Goal: Task Accomplishment & Management: Use online tool/utility

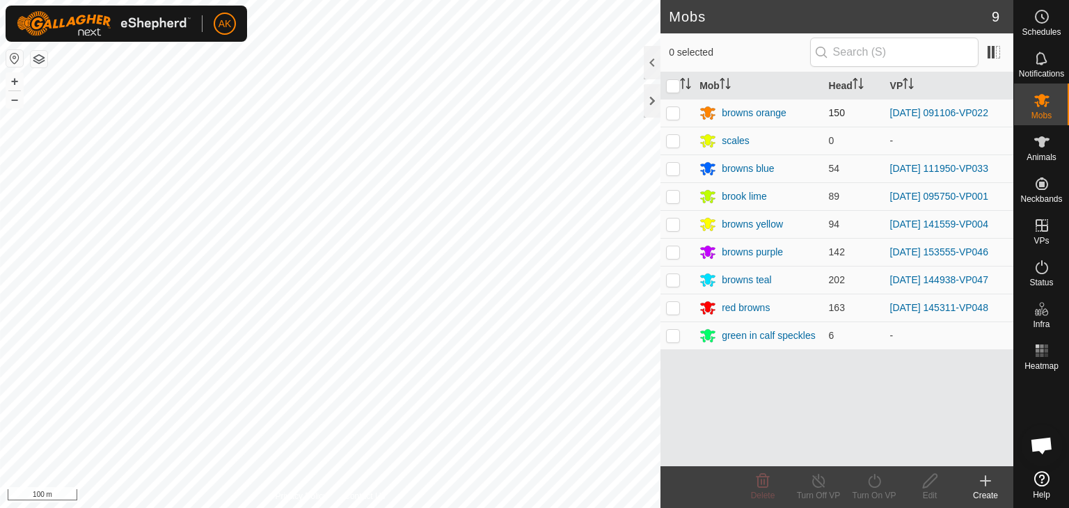
click at [674, 117] on p-checkbox at bounding box center [673, 112] width 14 height 11
checkbox input "true"
click at [872, 472] on icon at bounding box center [873, 480] width 17 height 17
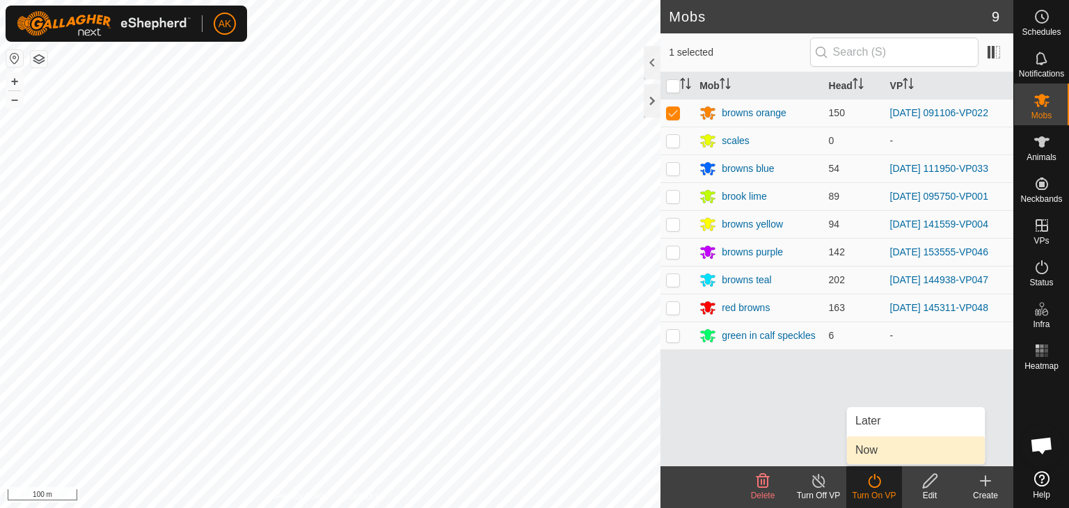
click at [859, 452] on link "Now" at bounding box center [916, 450] width 138 height 28
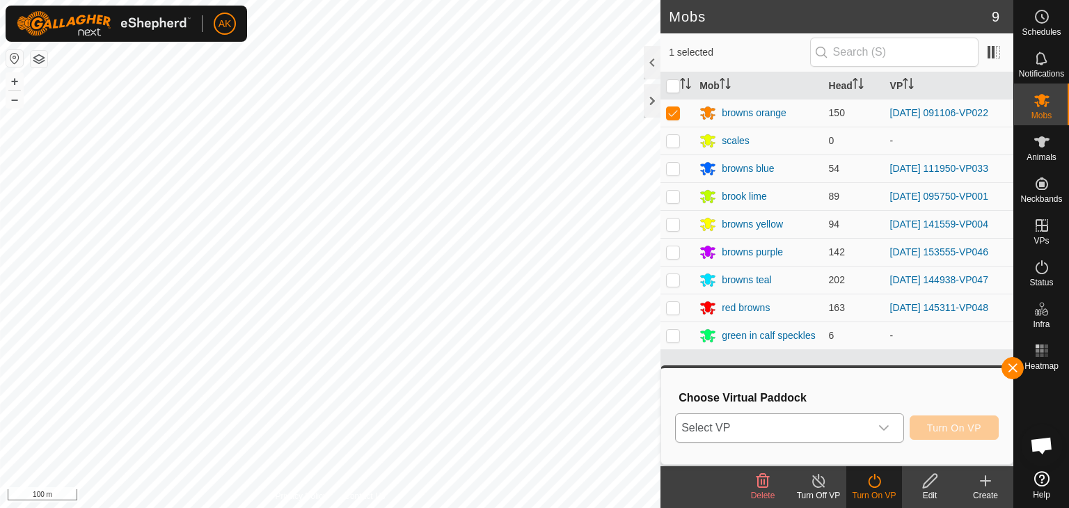
click at [754, 425] on span "Select VP" at bounding box center [773, 428] width 194 height 28
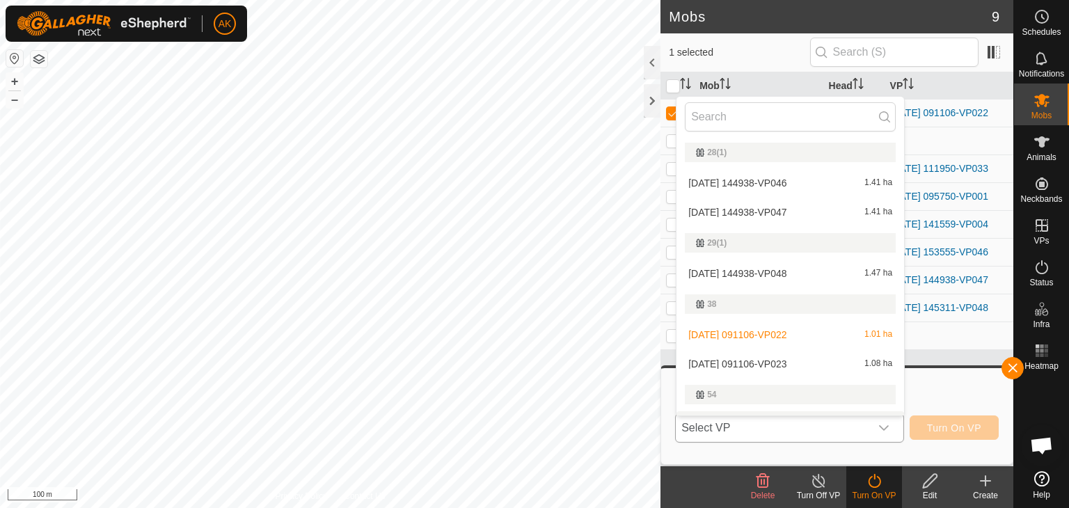
scroll to position [24, 0]
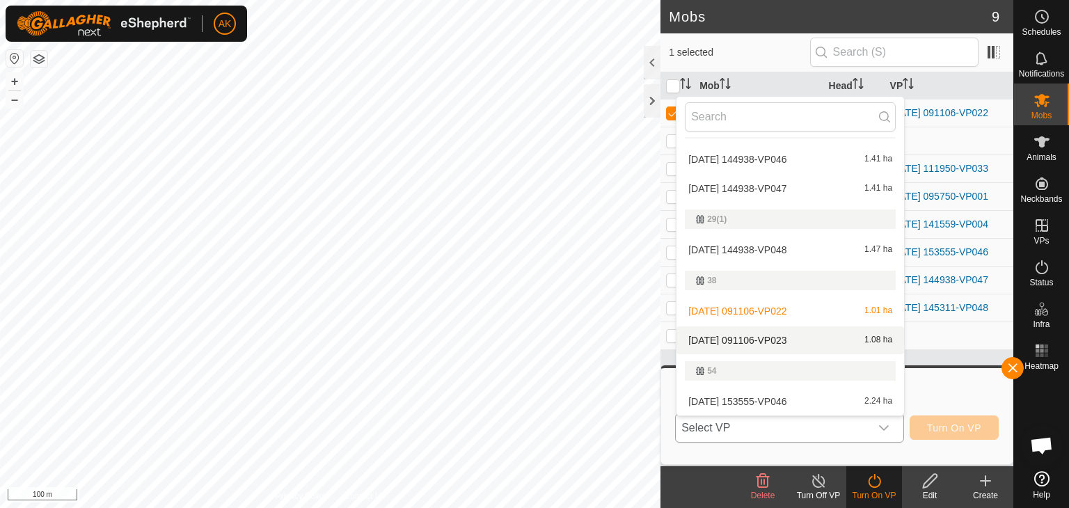
click at [724, 337] on li "[DATE] 091106-VP023 1.08 ha" at bounding box center [789, 340] width 227 height 28
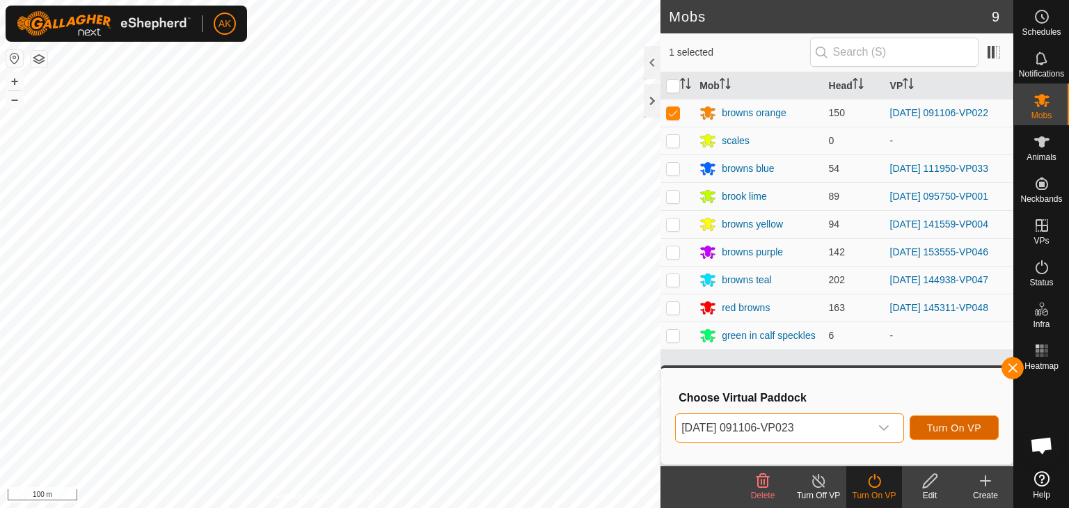
click at [959, 431] on span "Turn On VP" at bounding box center [954, 427] width 54 height 11
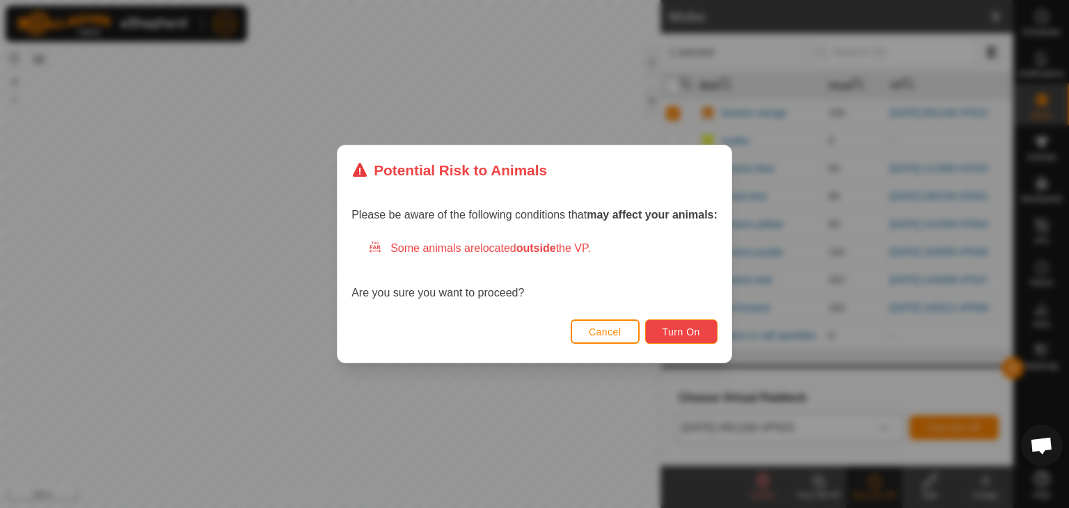
click at [696, 341] on button "Turn On" at bounding box center [681, 331] width 72 height 24
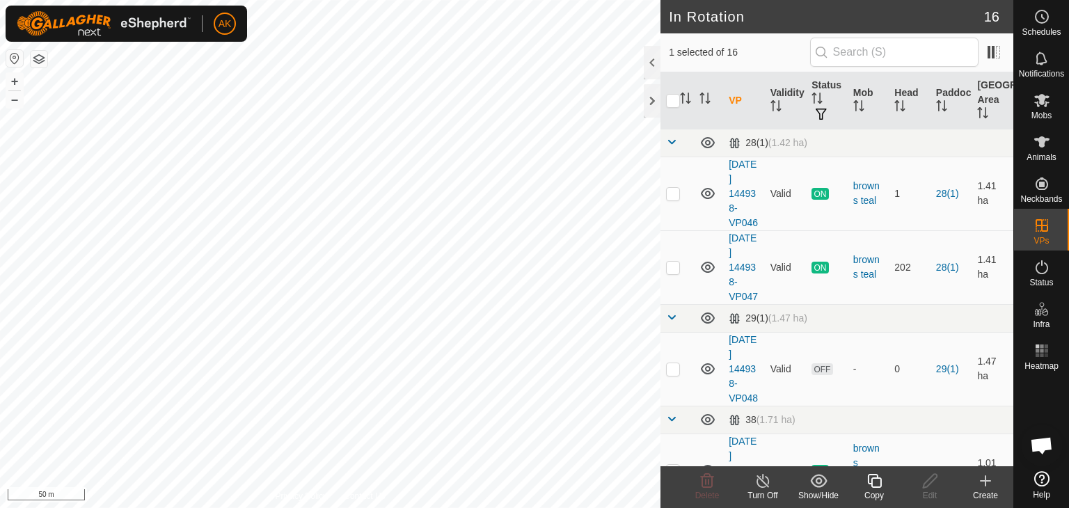
click at [874, 484] on icon at bounding box center [873, 480] width 17 height 17
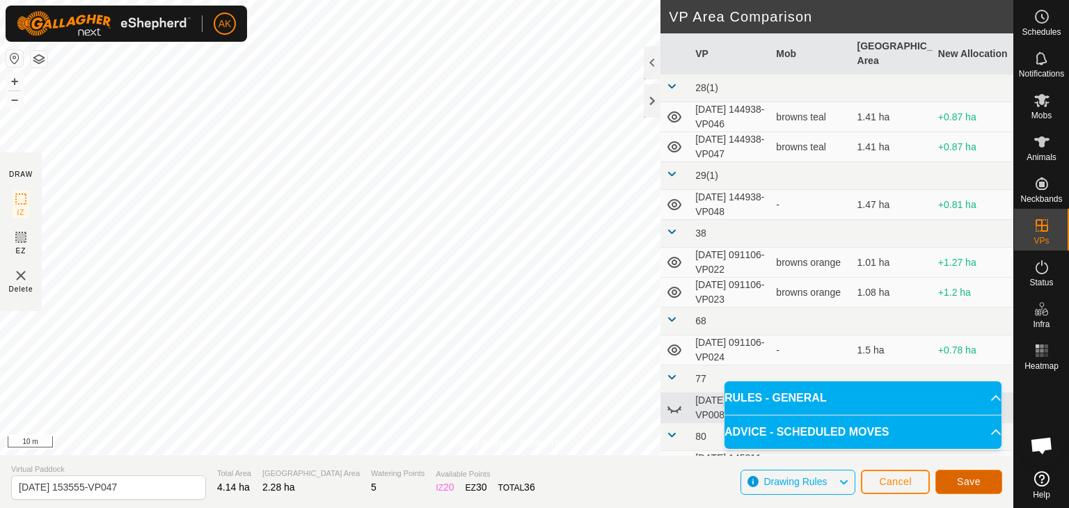
click at [977, 486] on span "Save" at bounding box center [969, 481] width 24 height 11
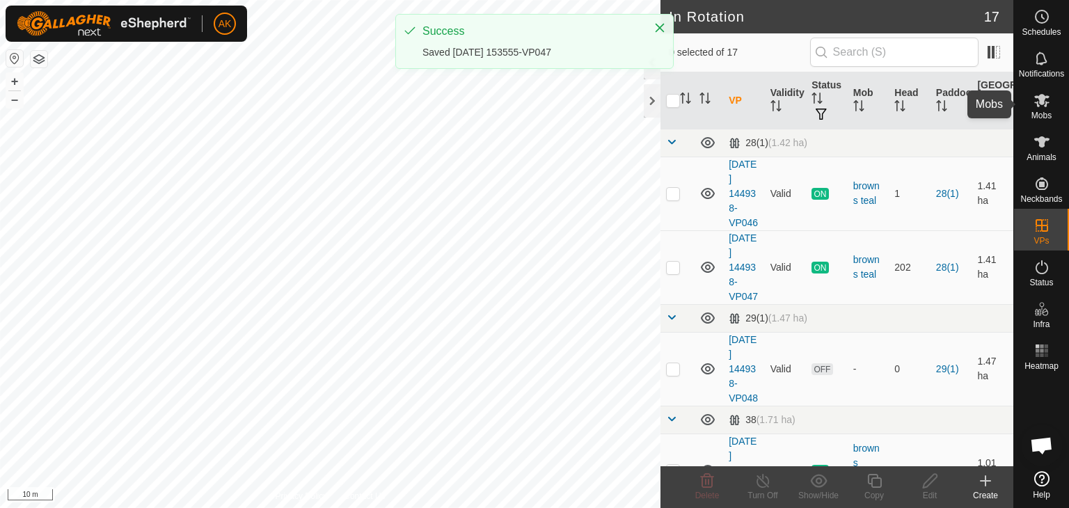
click at [1040, 95] on icon at bounding box center [1041, 100] width 15 height 13
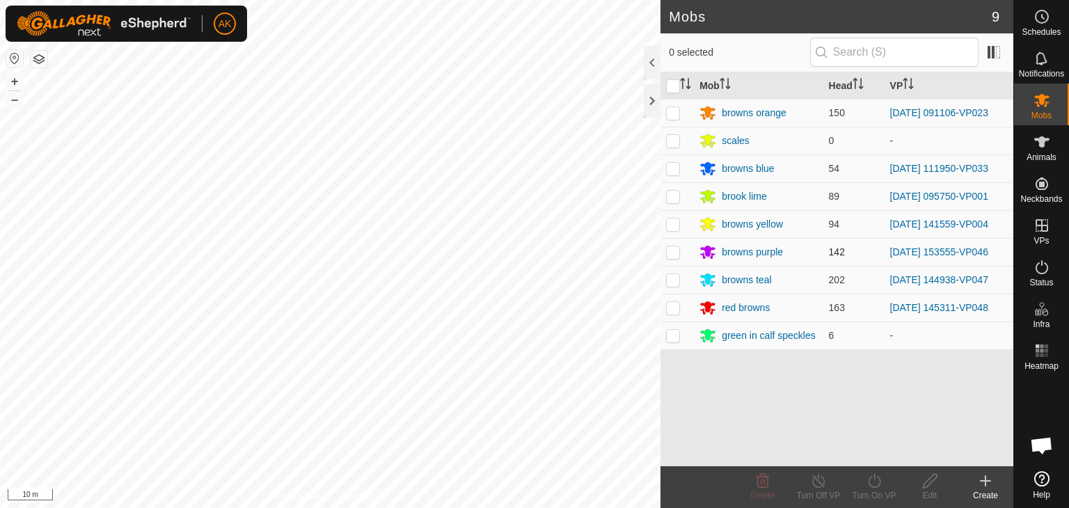
click at [673, 252] on p-checkbox at bounding box center [673, 251] width 14 height 11
checkbox input "true"
click at [877, 482] on icon at bounding box center [873, 480] width 17 height 17
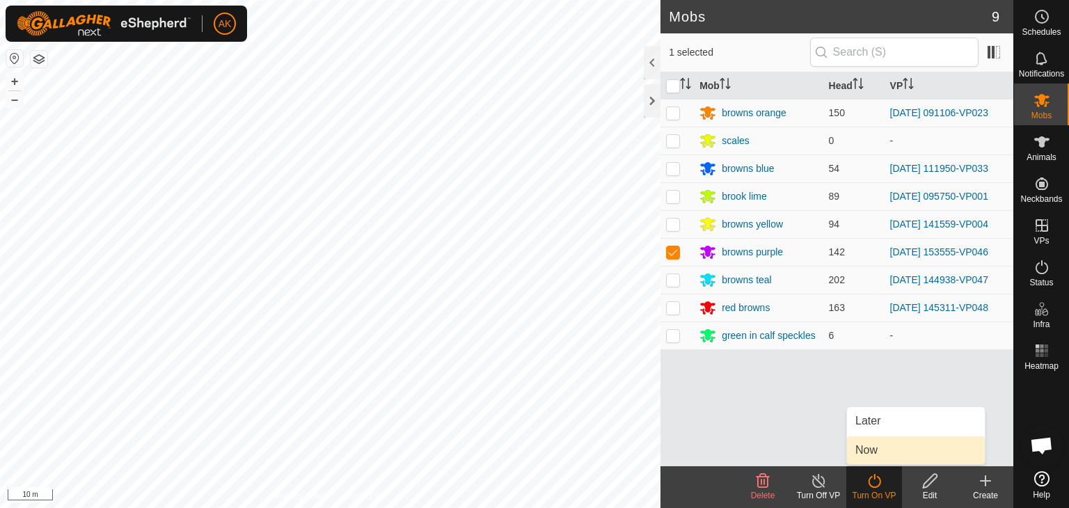
click at [890, 446] on link "Now" at bounding box center [916, 450] width 138 height 28
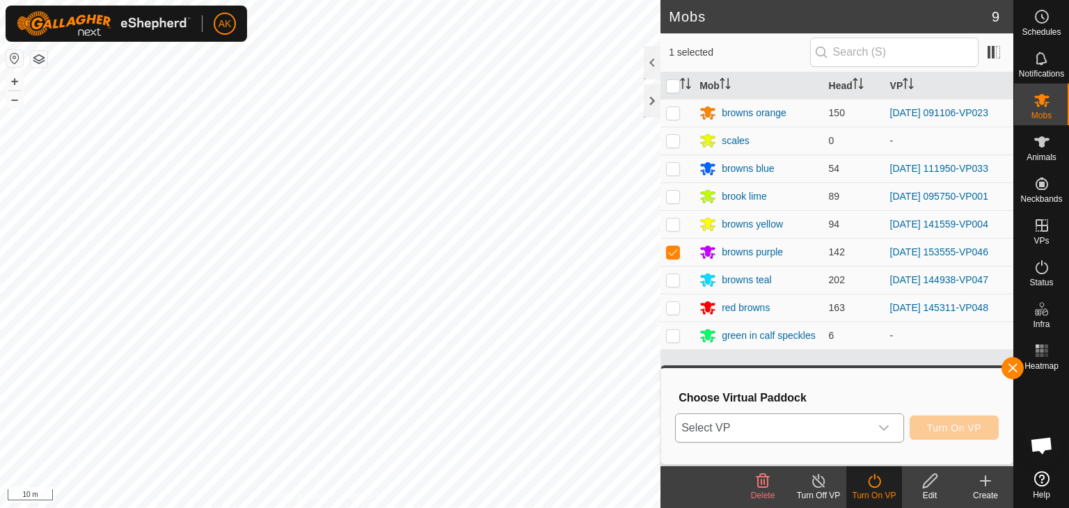
click at [809, 421] on span "Select VP" at bounding box center [773, 428] width 194 height 28
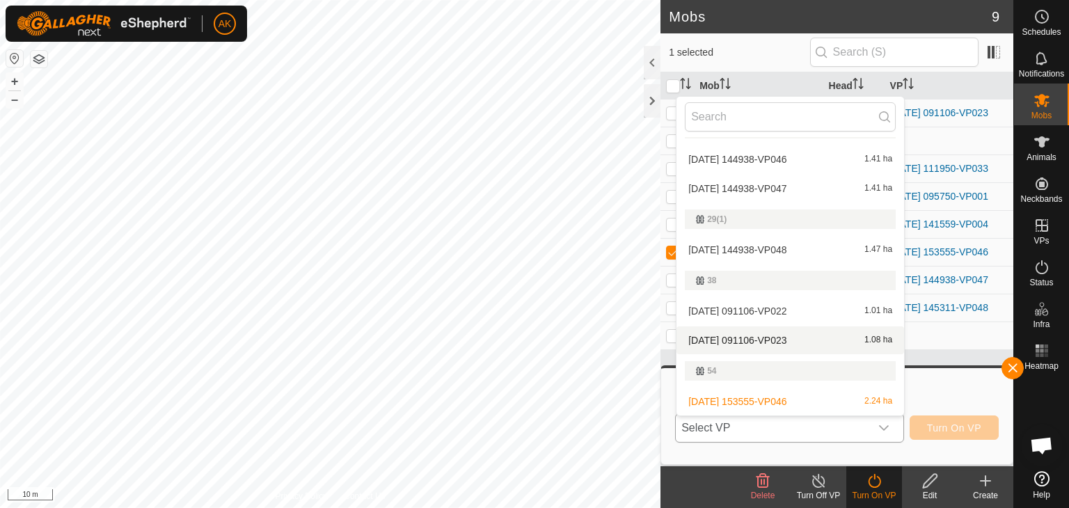
scroll to position [93, 0]
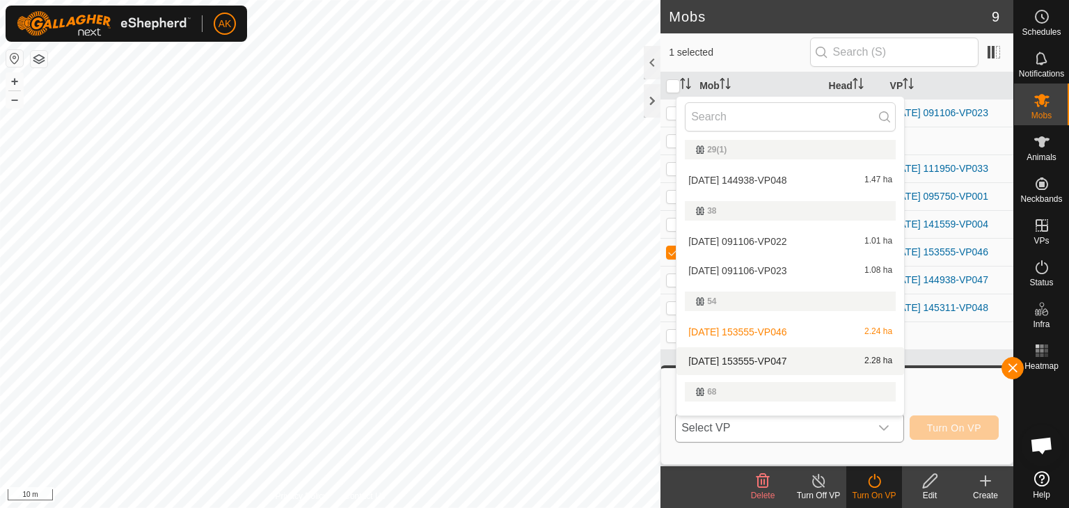
click at [774, 357] on li "[DATE] 153555-VP047 2.28 ha" at bounding box center [789, 361] width 227 height 28
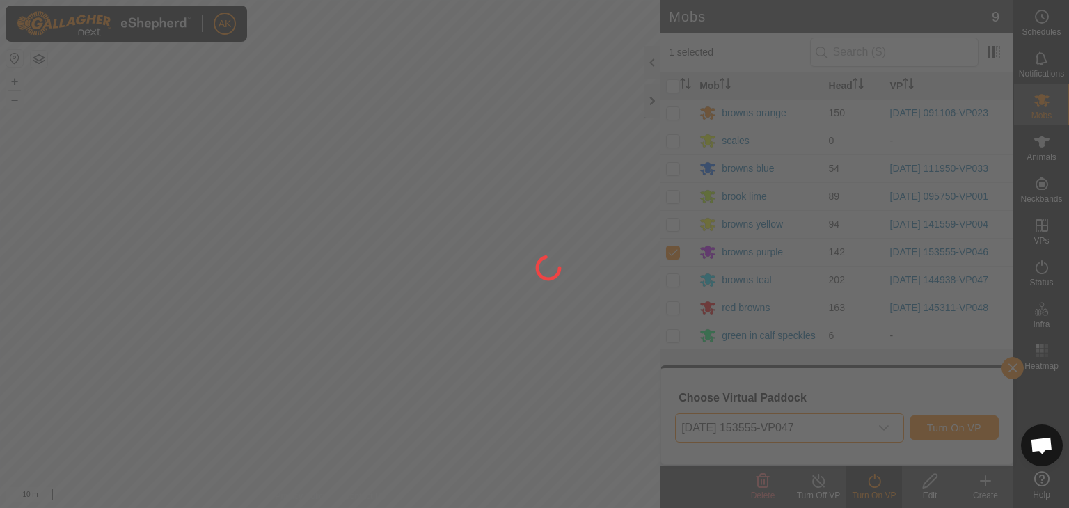
click at [967, 428] on div at bounding box center [534, 254] width 1069 height 508
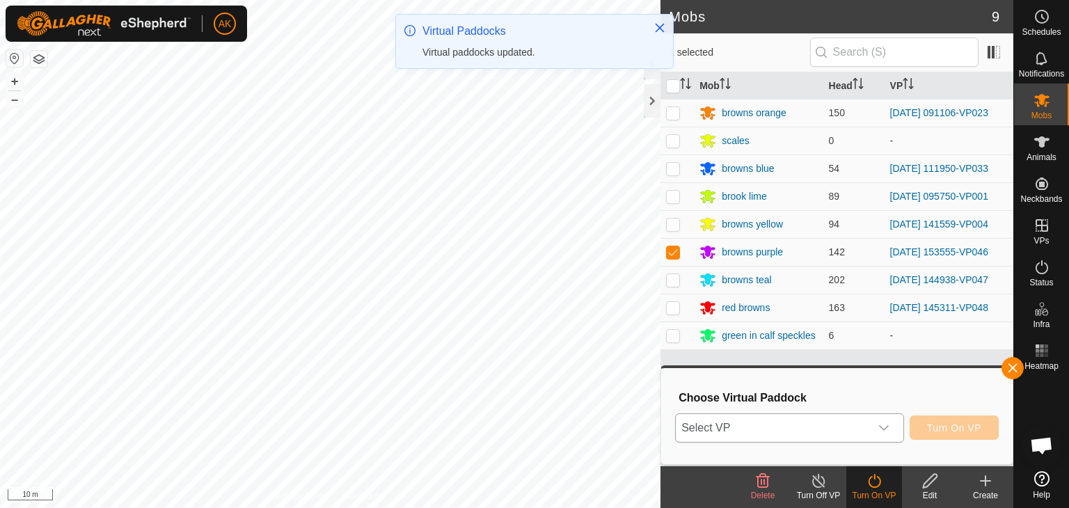
click at [883, 426] on icon "dropdown trigger" at bounding box center [883, 427] width 11 height 11
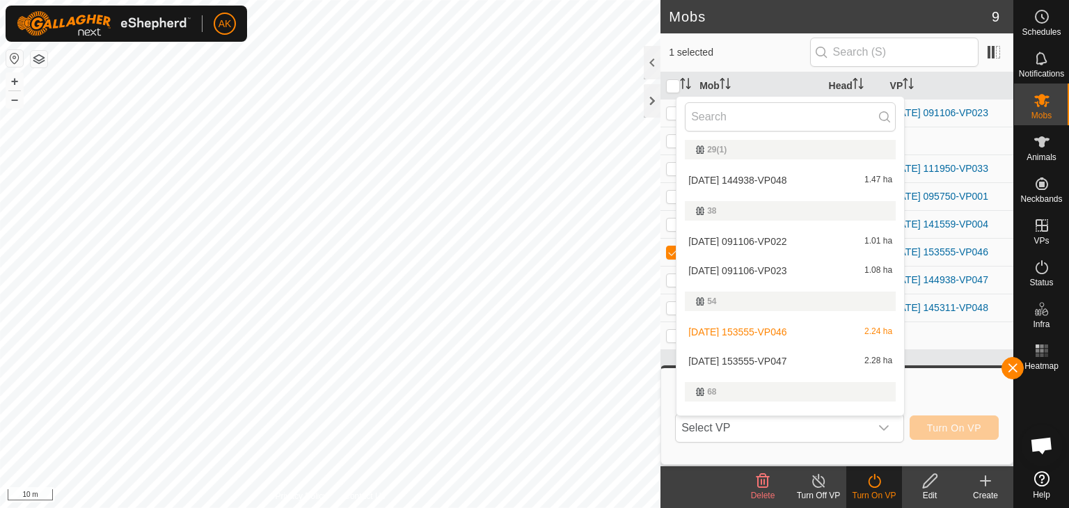
click at [766, 360] on li "[DATE] 153555-VP047 2.28 ha" at bounding box center [789, 361] width 227 height 28
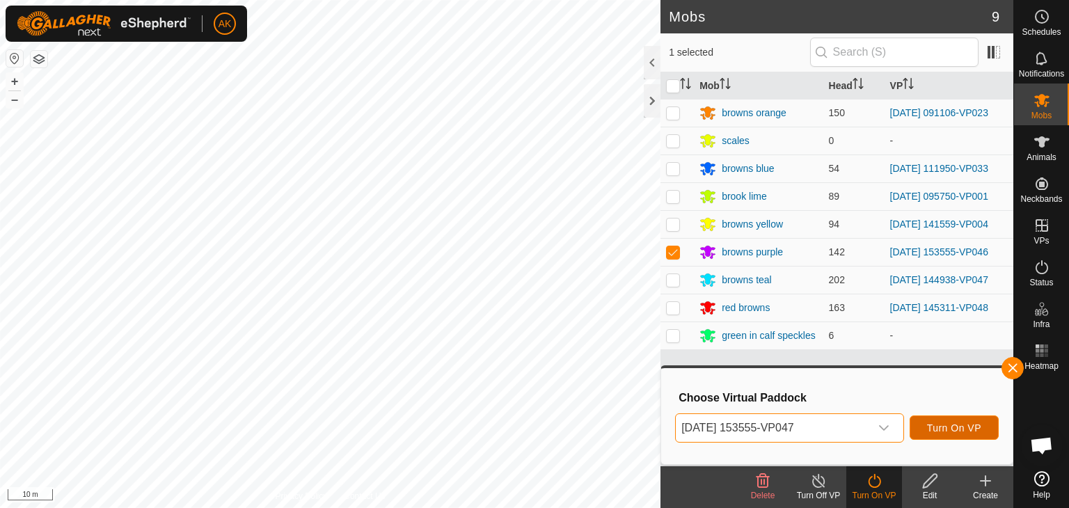
click at [971, 430] on span "Turn On VP" at bounding box center [954, 427] width 54 height 11
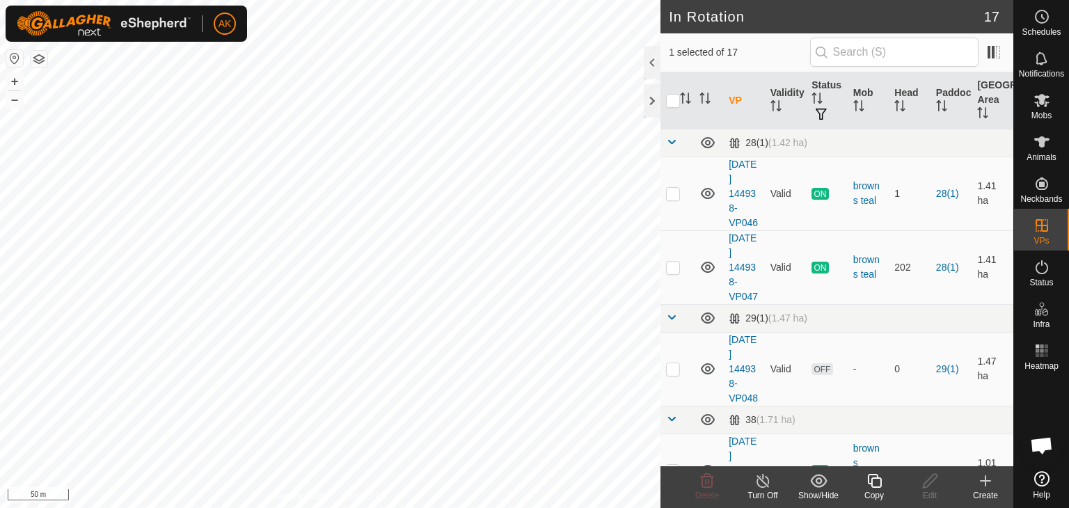
checkbox input "false"
checkbox input "true"
click at [877, 481] on icon at bounding box center [873, 480] width 17 height 17
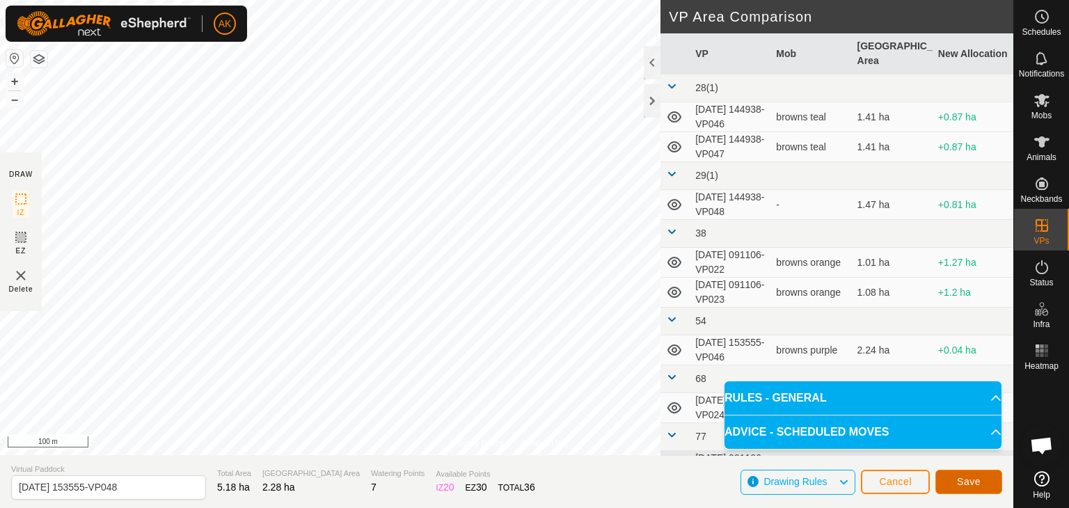
click at [976, 485] on span "Save" at bounding box center [969, 481] width 24 height 11
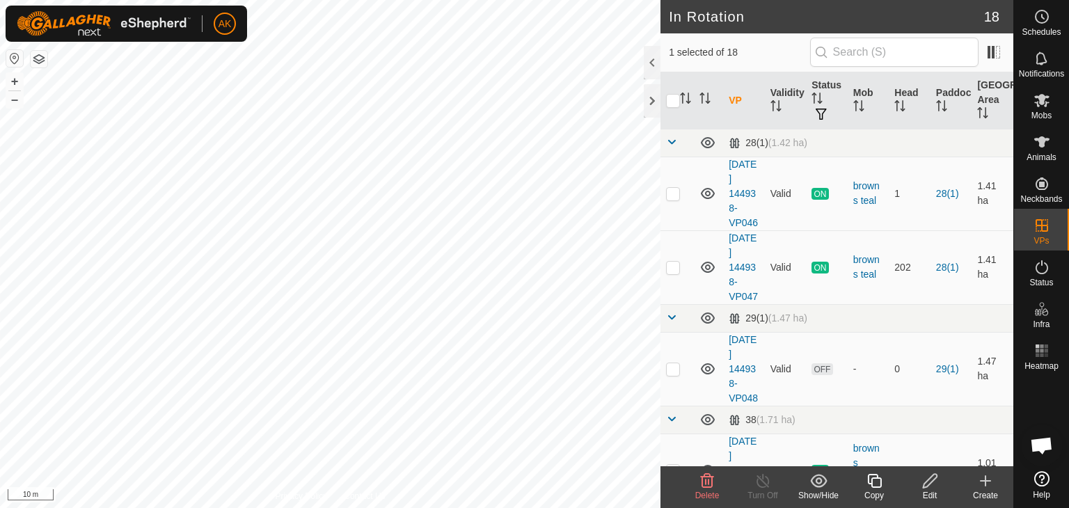
click at [704, 490] on span "Delete" at bounding box center [707, 495] width 24 height 10
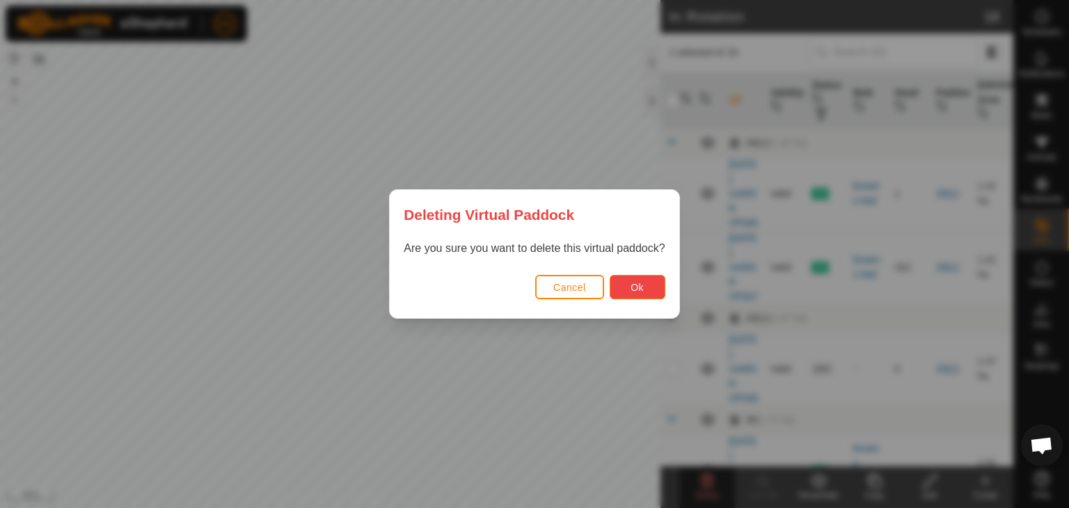
click at [632, 285] on span "Ok" at bounding box center [636, 287] width 13 height 11
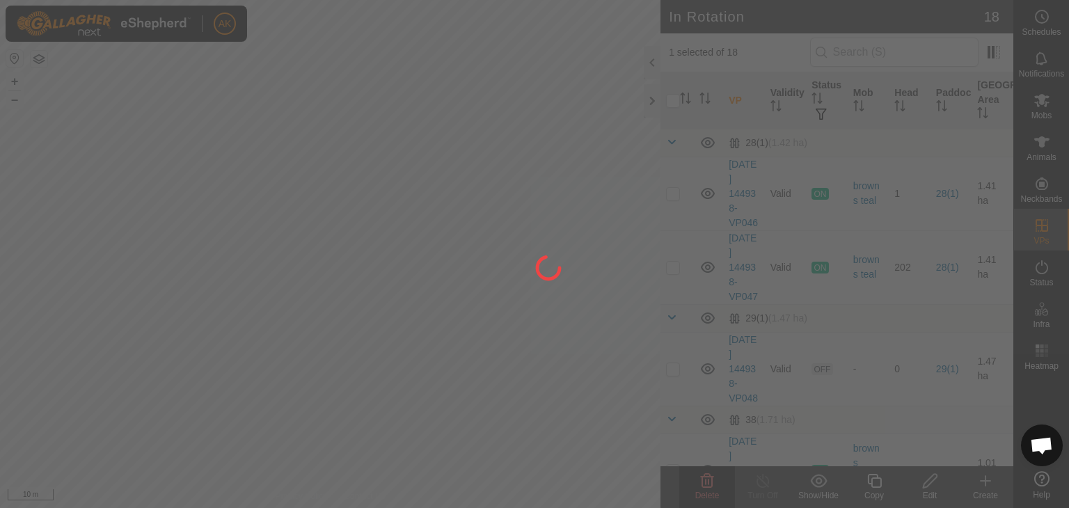
checkbox input "false"
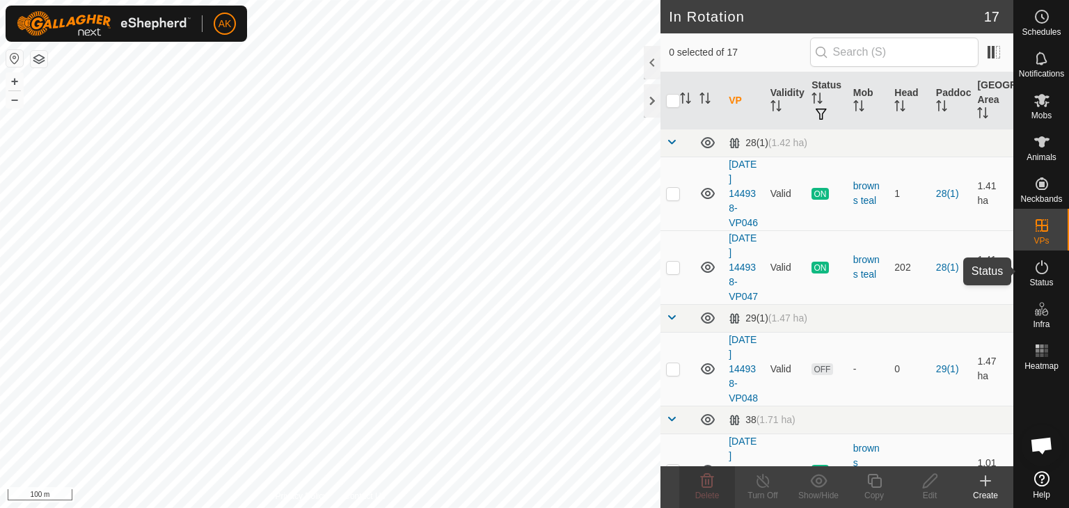
click at [1044, 265] on icon at bounding box center [1041, 267] width 17 height 17
click at [874, 481] on icon at bounding box center [873, 480] width 17 height 17
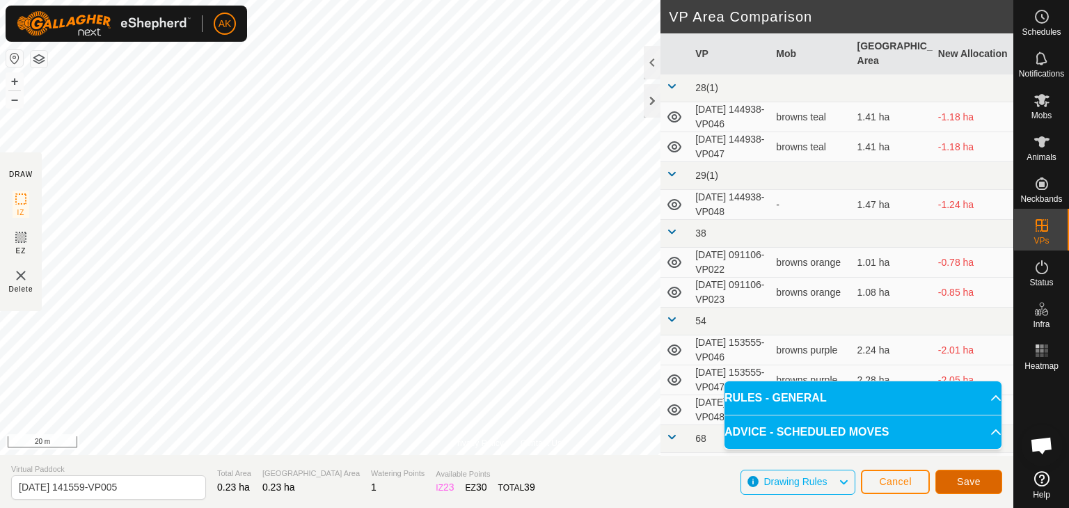
click at [978, 489] on button "Save" at bounding box center [968, 482] width 67 height 24
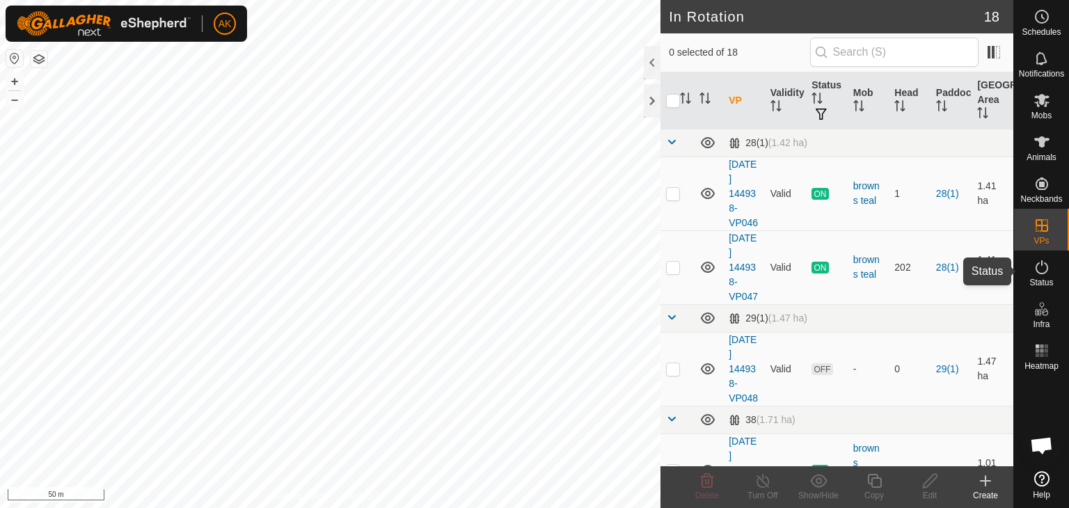
click at [1037, 266] on icon at bounding box center [1041, 267] width 17 height 17
